Goal: Task Accomplishment & Management: Manage account settings

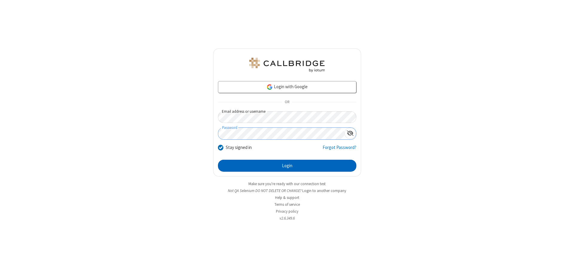
click at [287, 166] on button "Login" at bounding box center [287, 166] width 138 height 12
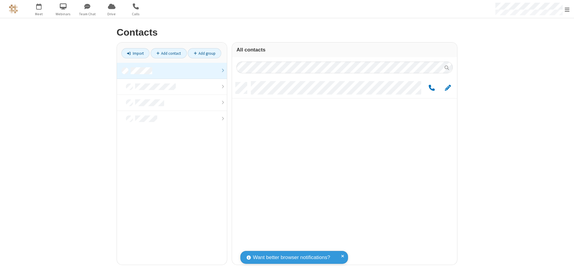
scroll to position [182, 221]
click at [172, 71] on link at bounding box center [172, 71] width 110 height 16
click at [448, 88] on span "Edit" at bounding box center [448, 87] width 6 height 7
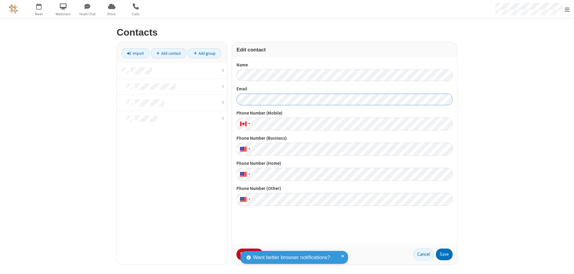
click at [444, 254] on button "Save" at bounding box center [444, 254] width 17 height 12
